Goal: Learn about a topic

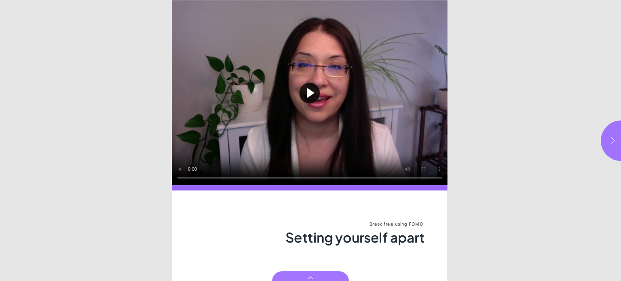
click at [608, 139] on button "button" at bounding box center [621, 140] width 40 height 40
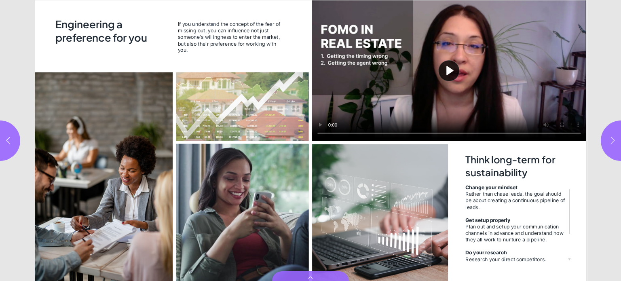
click at [608, 139] on button "button" at bounding box center [621, 140] width 40 height 40
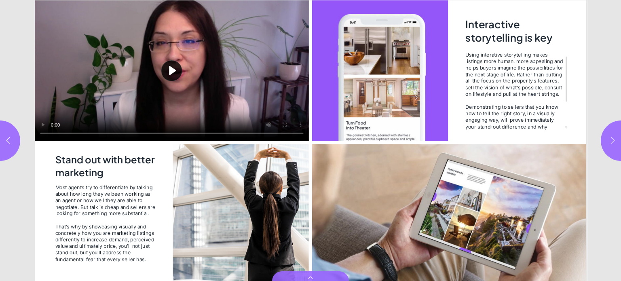
click at [609, 142] on icon "button" at bounding box center [613, 140] width 8 height 8
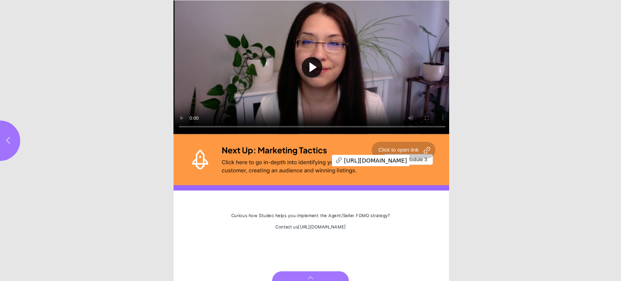
click at [320, 159] on div "Page 6" at bounding box center [311, 159] width 277 height 51
click at [13, 140] on button "button" at bounding box center [0, 140] width 40 height 40
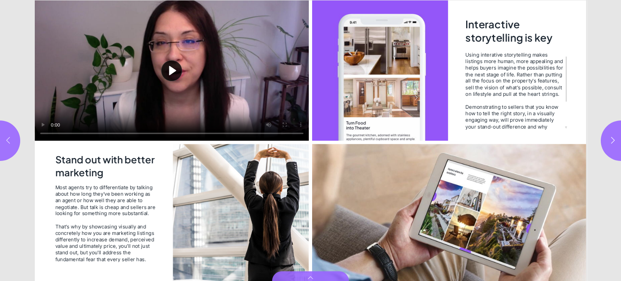
click at [13, 140] on button "button" at bounding box center [0, 140] width 40 height 40
type input "***"
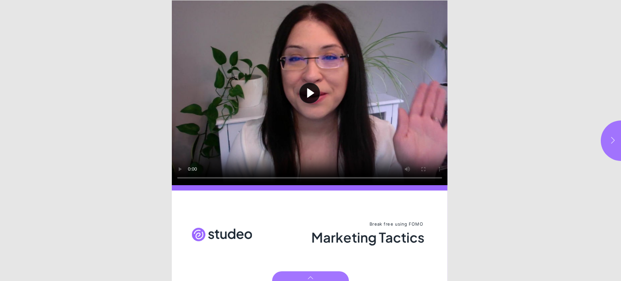
click at [613, 143] on icon "button" at bounding box center [613, 140] width 8 height 8
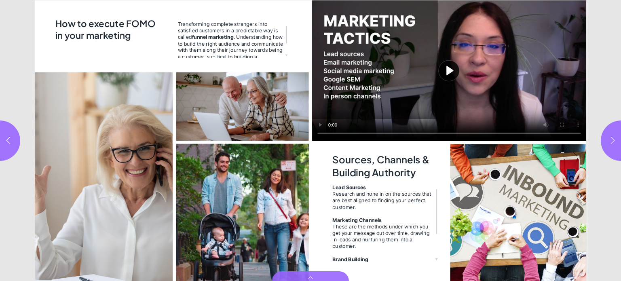
click at [613, 143] on icon "button" at bounding box center [613, 140] width 8 height 8
type input "***"
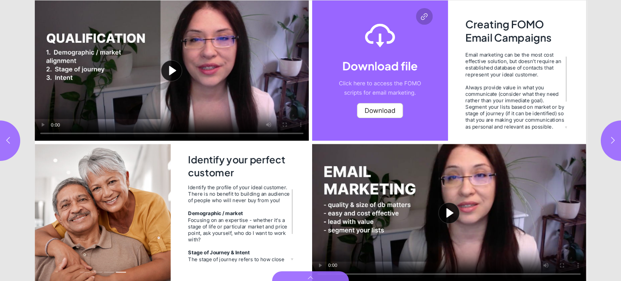
click at [44, 134] on button "Play video" at bounding box center [172, 70] width 274 height 140
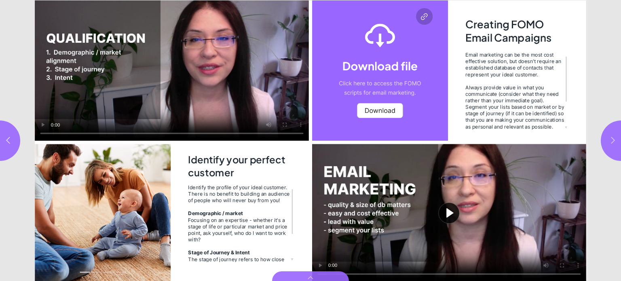
click at [611, 139] on icon "button" at bounding box center [613, 140] width 8 height 8
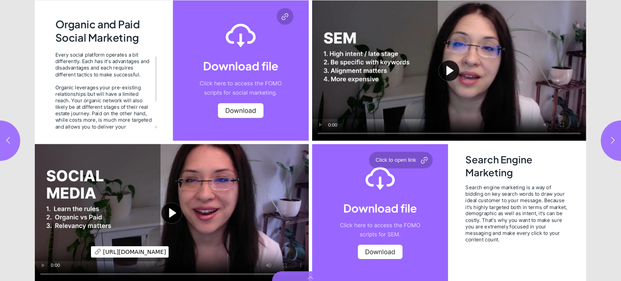
click at [381, 250] on div "Page 7" at bounding box center [380, 212] width 136 height 137
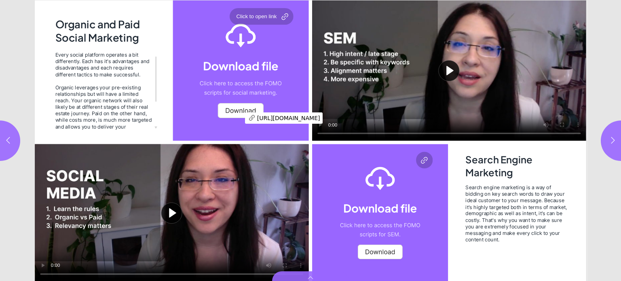
click at [233, 116] on div "Page 6" at bounding box center [241, 70] width 136 height 140
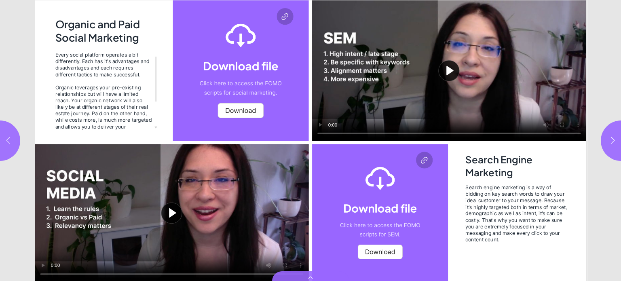
click at [8, 138] on icon "button" at bounding box center [8, 140] width 4 height 6
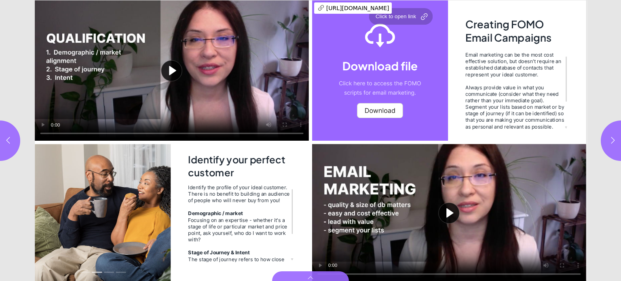
click at [378, 111] on div "Page 5" at bounding box center [380, 70] width 136 height 140
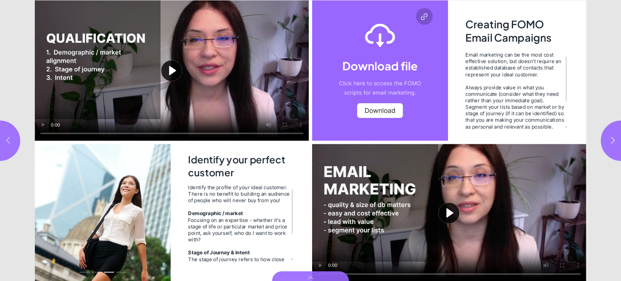
click at [13, 146] on button "button" at bounding box center [0, 140] width 40 height 40
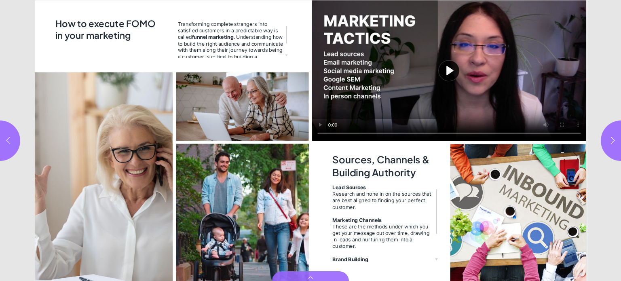
click at [8, 140] on icon "button" at bounding box center [8, 140] width 8 height 8
type input "*"
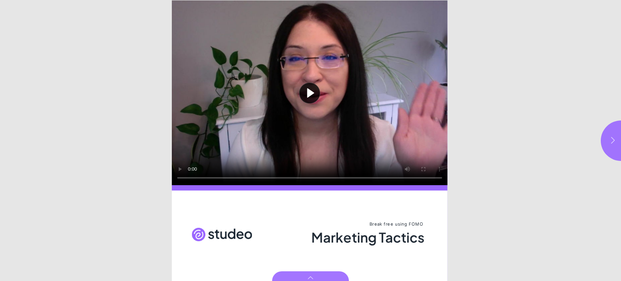
click at [616, 144] on button "button" at bounding box center [621, 140] width 40 height 40
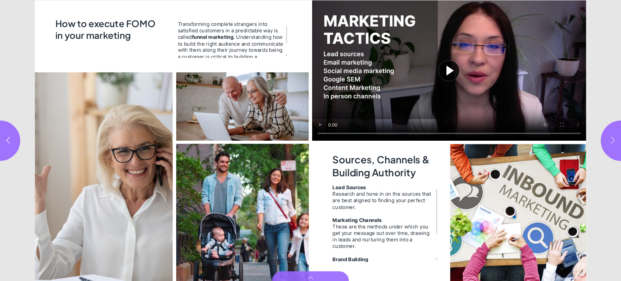
click at [611, 144] on icon "button" at bounding box center [613, 140] width 8 height 8
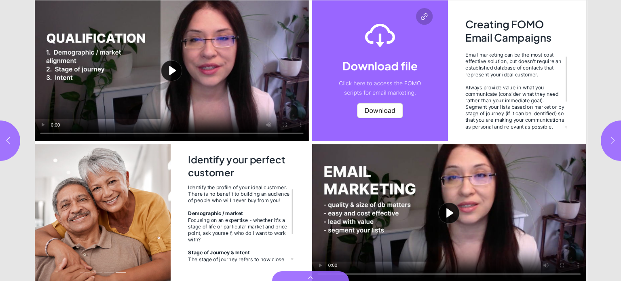
click at [613, 137] on icon "button" at bounding box center [613, 140] width 8 height 8
type input "***"
